Goal: Information Seeking & Learning: Learn about a topic

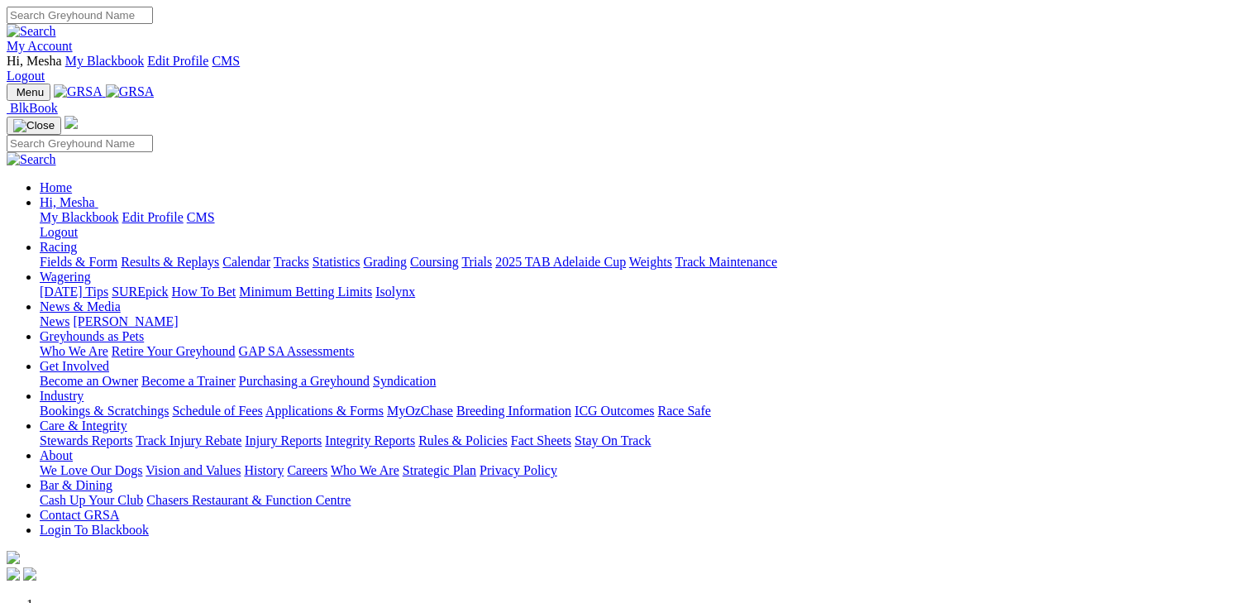
click at [73, 448] on link "About" at bounding box center [56, 455] width 33 height 14
click at [327, 463] on link "Careers" at bounding box center [307, 470] width 41 height 14
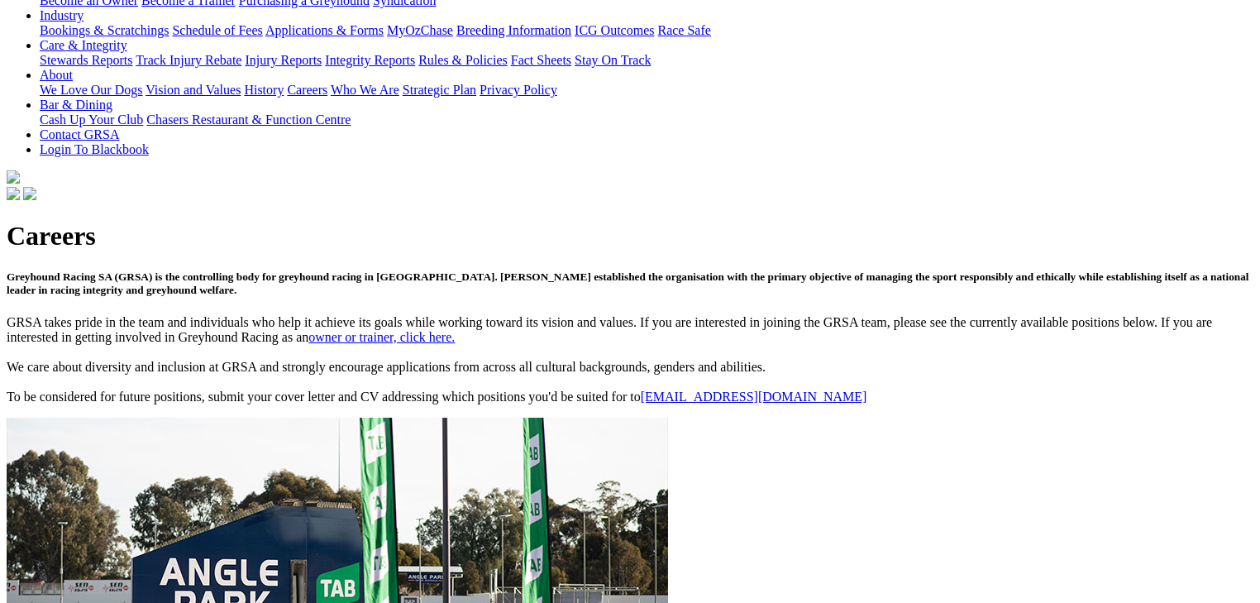
scroll to position [463, 0]
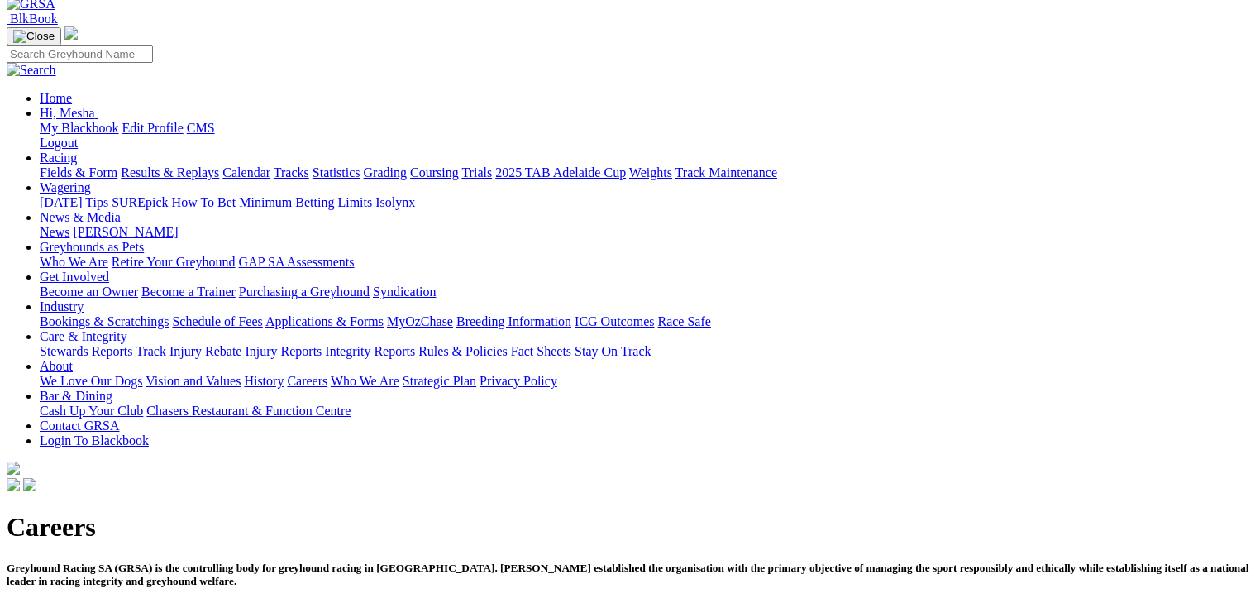
scroll to position [331, 0]
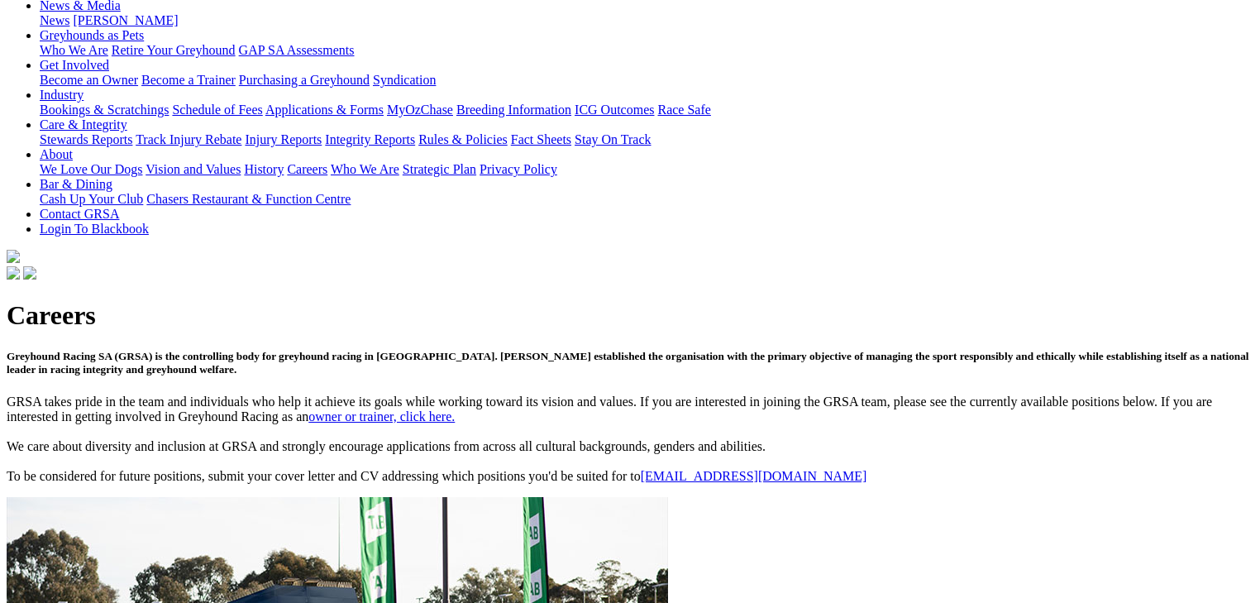
drag, startPoint x: 129, startPoint y: 332, endPoint x: 121, endPoint y: 331, distance: 8.3
